Goal: Information Seeking & Learning: Learn about a topic

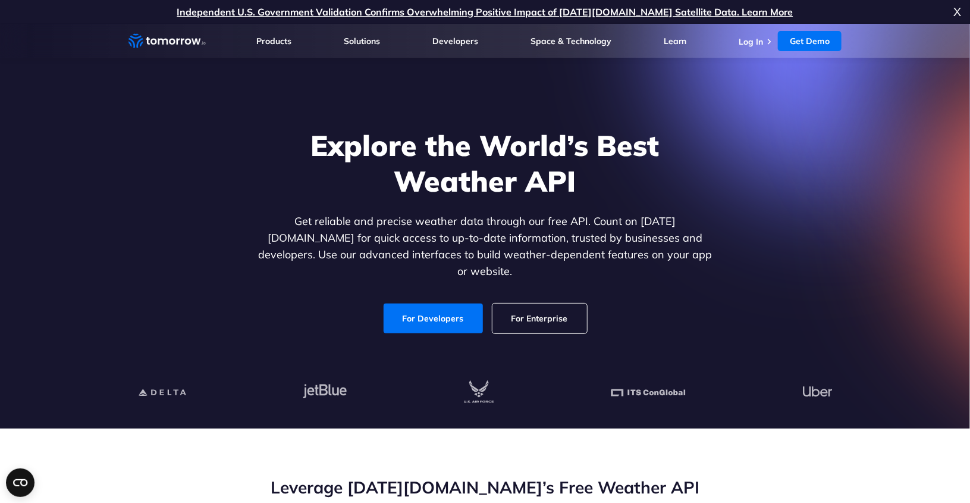
drag, startPoint x: 27, startPoint y: 258, endPoint x: 98, endPoint y: 221, distance: 79.8
click at [27, 258] on section "Explore the World’s Best Weather API Get reliable and precise weather data thro…" at bounding box center [485, 226] width 970 height 404
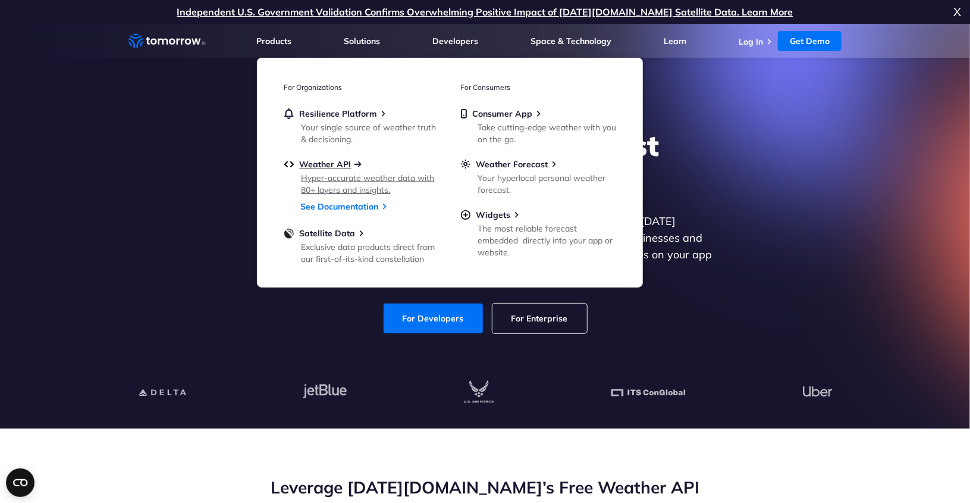
click at [344, 165] on span "Weather API" at bounding box center [326, 164] width 52 height 11
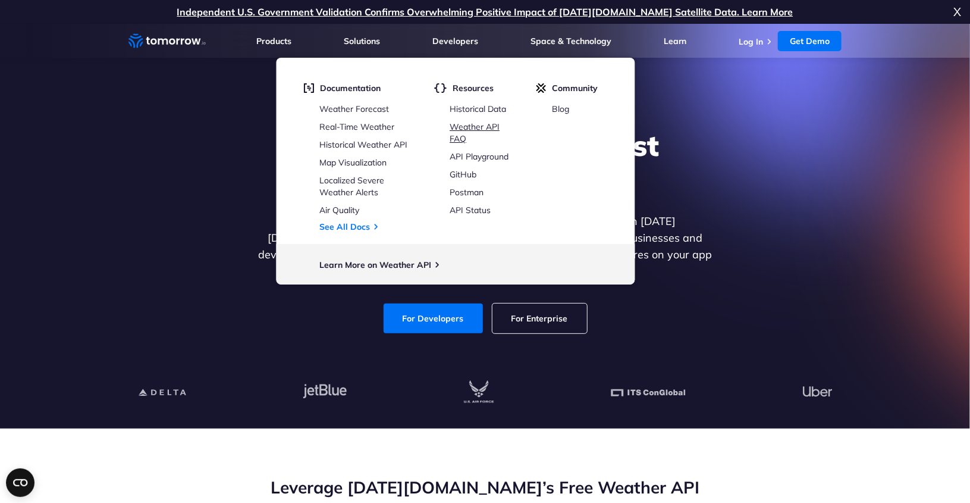
click at [484, 123] on link "Weather API FAQ" at bounding box center [475, 132] width 50 height 23
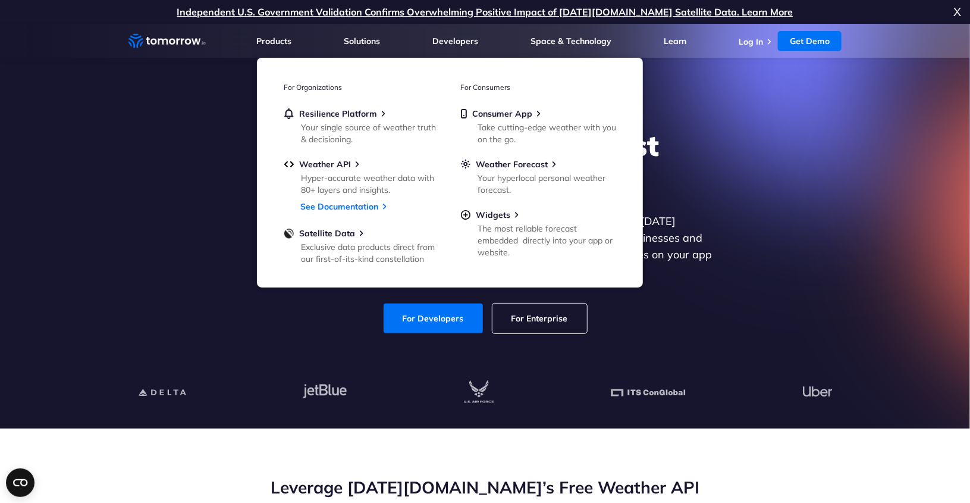
click at [556, 303] on link "For Enterprise" at bounding box center [539, 318] width 95 height 30
